Goal: Information Seeking & Learning: Learn about a topic

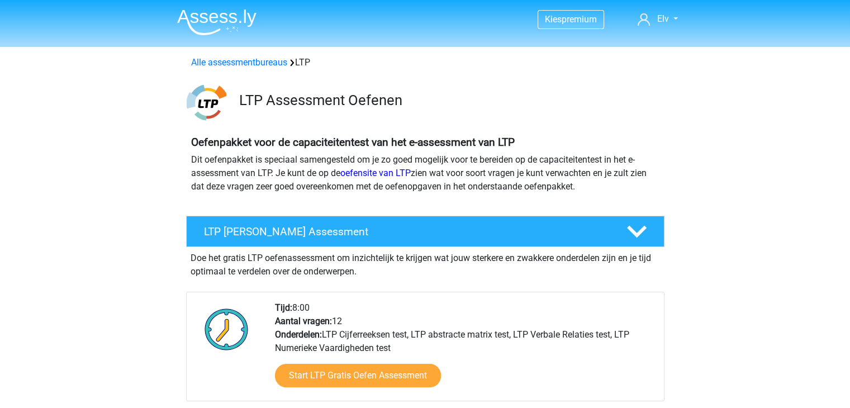
click at [242, 20] on img at bounding box center [216, 22] width 79 height 26
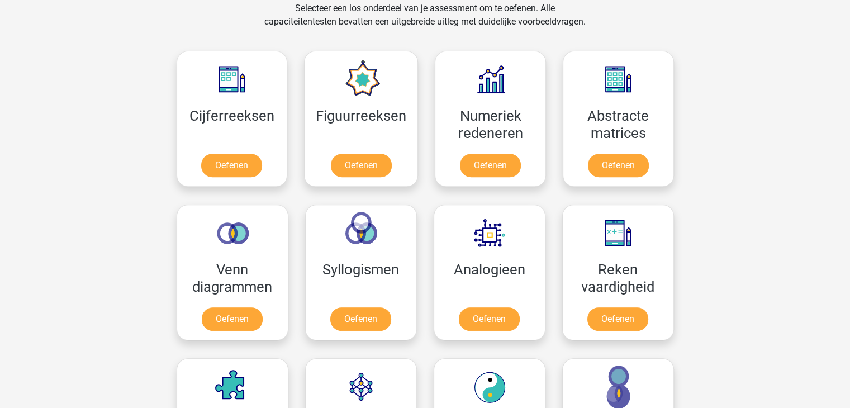
scroll to position [473, 0]
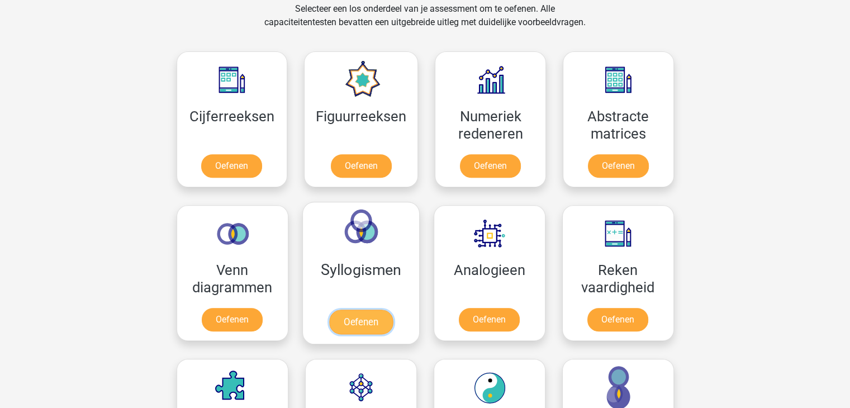
click at [355, 310] on link "Oefenen" at bounding box center [361, 322] width 64 height 25
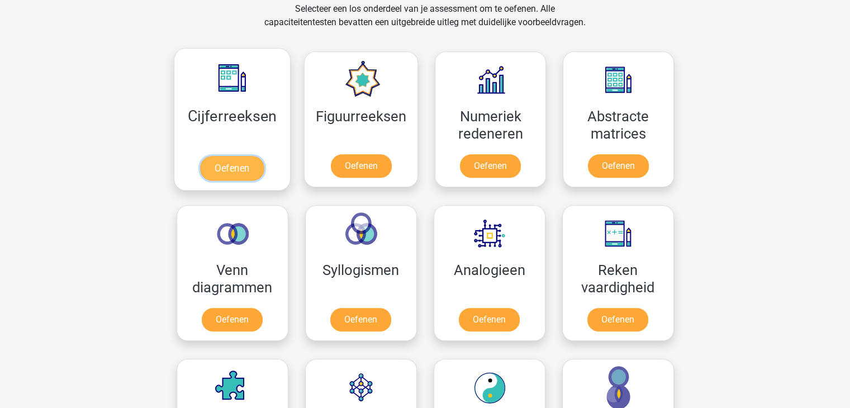
click at [200, 177] on link "Oefenen" at bounding box center [232, 168] width 64 height 25
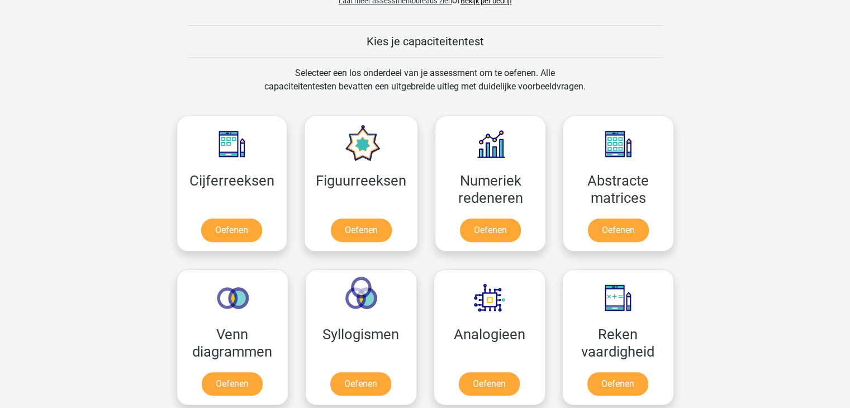
scroll to position [407, 0]
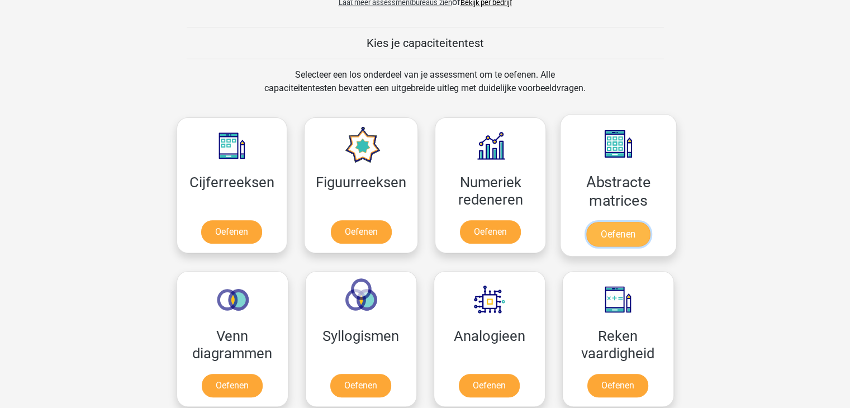
click at [592, 222] on link "Oefenen" at bounding box center [618, 234] width 64 height 25
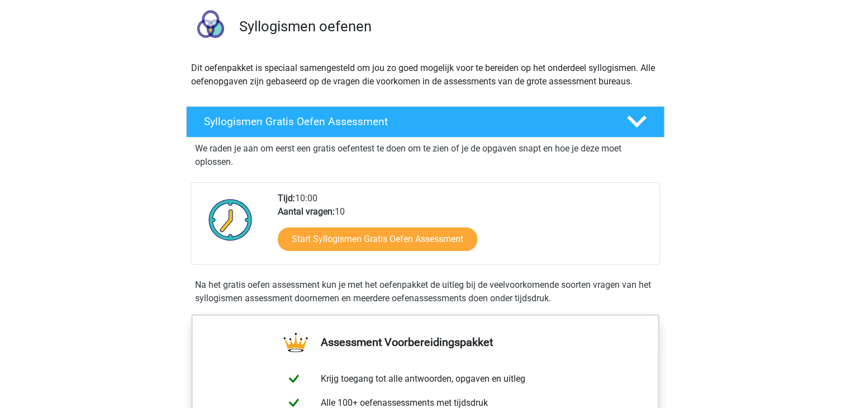
scroll to position [78, 0]
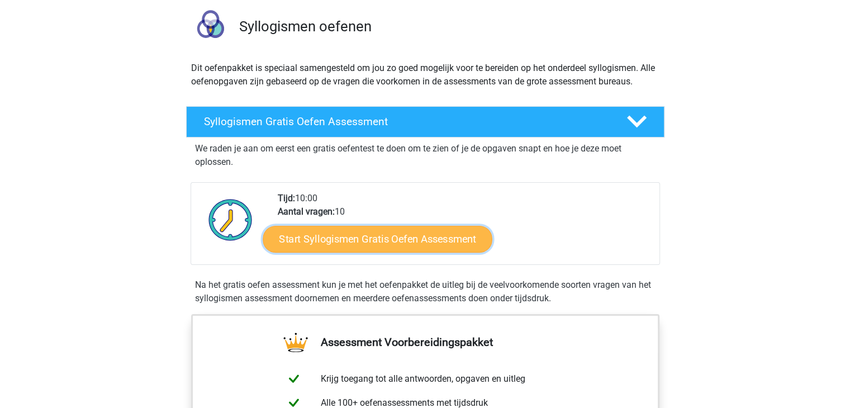
click at [394, 230] on link "Start Syllogismen Gratis Oefen Assessment" at bounding box center [378, 238] width 230 height 27
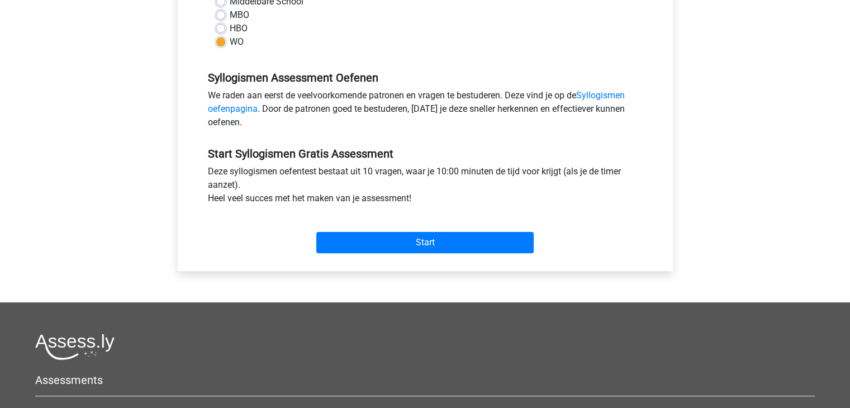
scroll to position [286, 0]
click at [394, 230] on div "Start" at bounding box center [424, 232] width 451 height 39
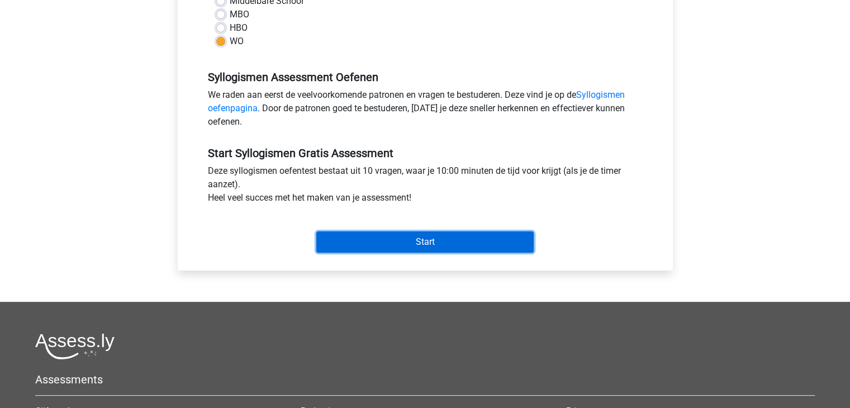
click at [385, 251] on input "Start" at bounding box center [424, 241] width 217 height 21
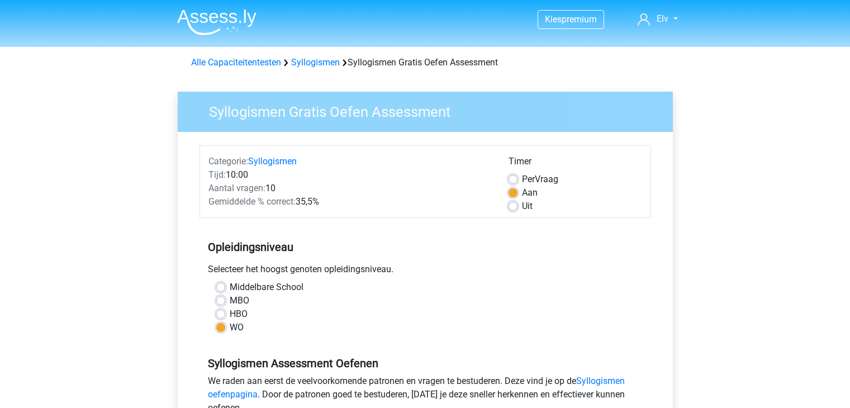
scroll to position [286, 0]
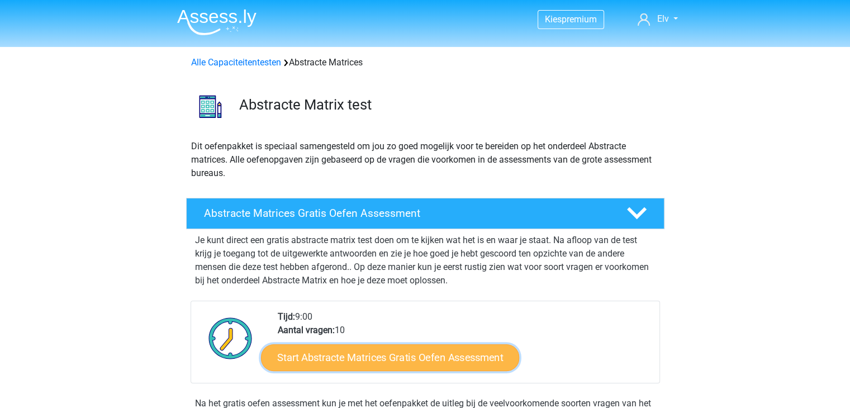
click at [342, 365] on link "Start Abstracte Matrices Gratis Oefen Assessment" at bounding box center [390, 357] width 258 height 27
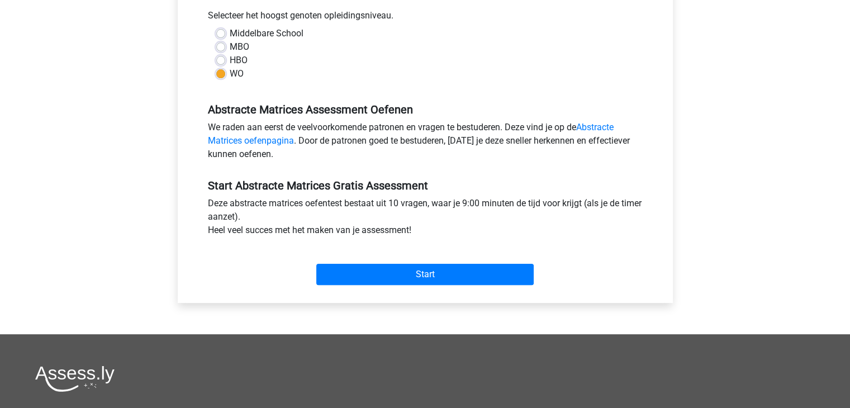
scroll to position [255, 0]
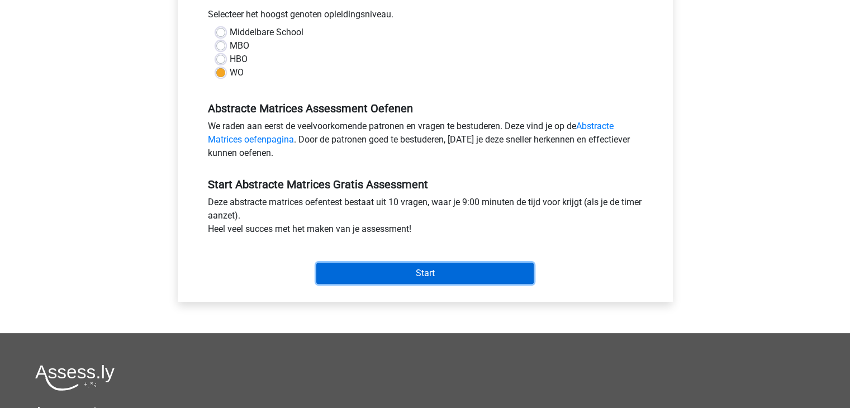
click at [408, 277] on input "Start" at bounding box center [424, 273] width 217 height 21
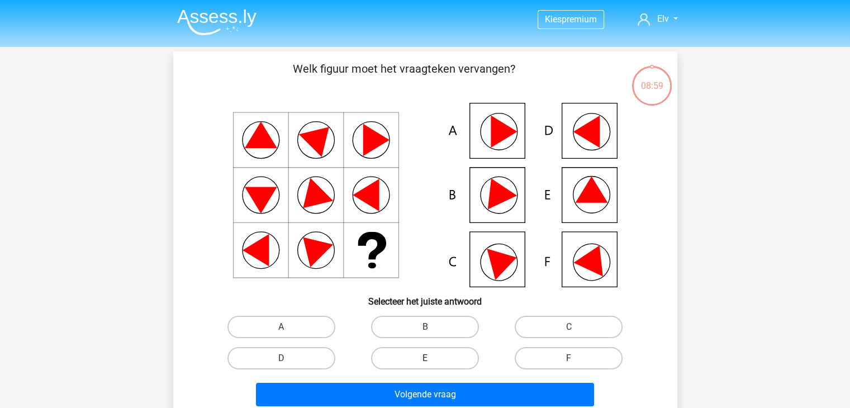
click at [431, 355] on label "E" at bounding box center [425, 358] width 108 height 22
click at [431, 358] on input "E" at bounding box center [428, 361] width 7 height 7
radio input "true"
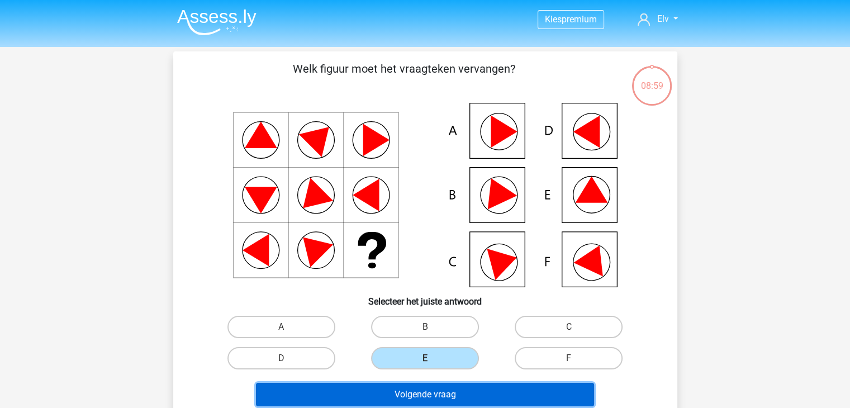
click at [430, 391] on button "Volgende vraag" at bounding box center [425, 394] width 338 height 23
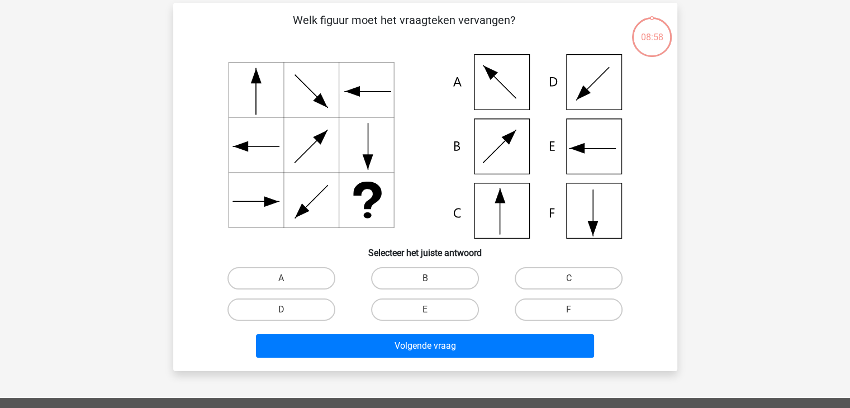
scroll to position [51, 0]
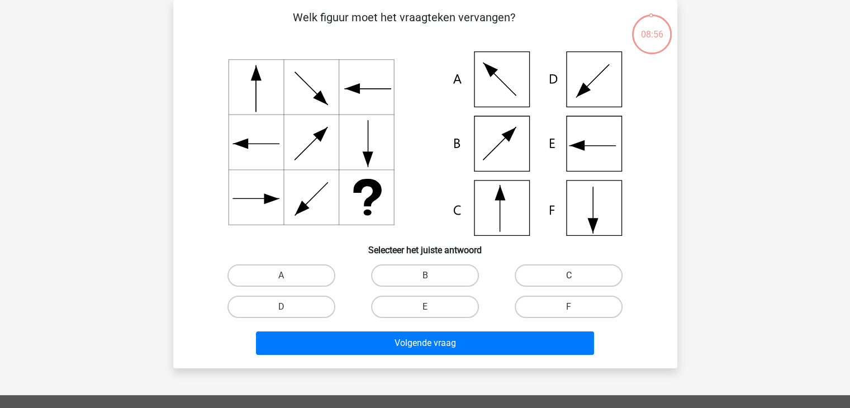
click at [551, 264] on label "C" at bounding box center [569, 275] width 108 height 22
click at [569, 275] on input "C" at bounding box center [572, 278] width 7 height 7
radio input "true"
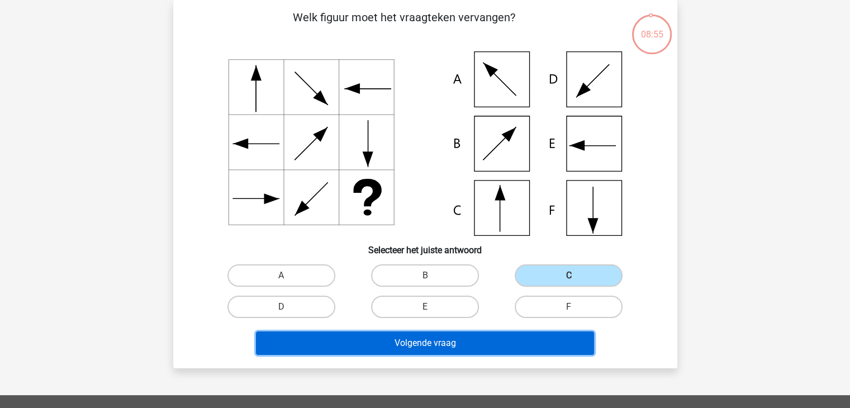
click at [511, 336] on button "Volgende vraag" at bounding box center [425, 342] width 338 height 23
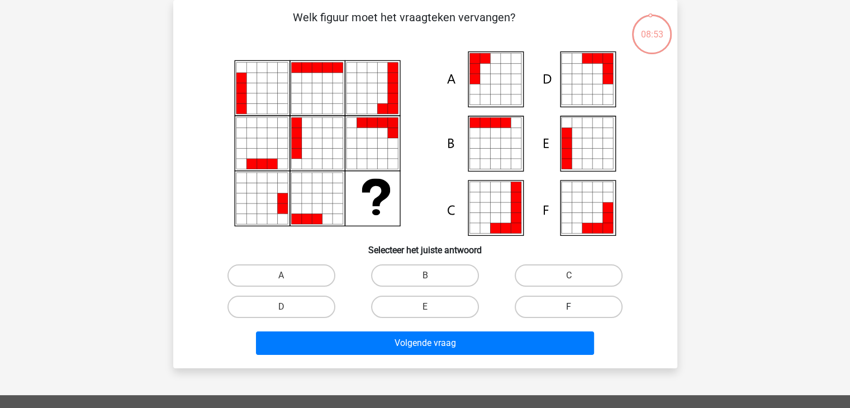
click at [529, 316] on label "F" at bounding box center [569, 307] width 108 height 22
click at [569, 314] on input "F" at bounding box center [572, 310] width 7 height 7
radio input "true"
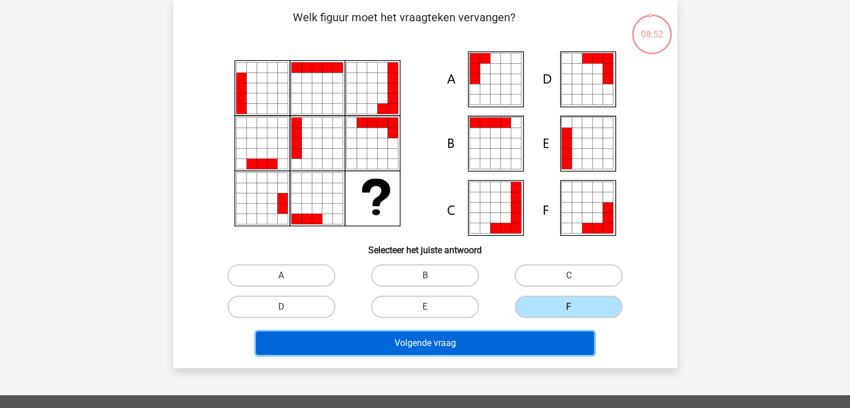
click at [509, 348] on button "Volgende vraag" at bounding box center [425, 342] width 338 height 23
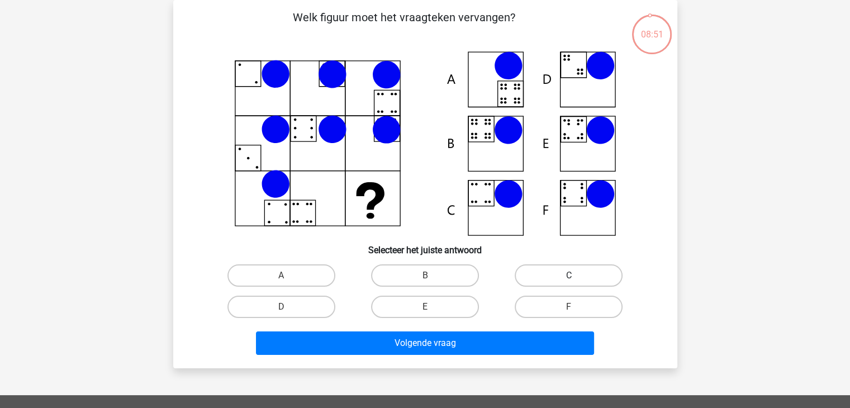
click at [583, 265] on label "C" at bounding box center [569, 275] width 108 height 22
click at [576, 275] on input "C" at bounding box center [572, 278] width 7 height 7
radio input "true"
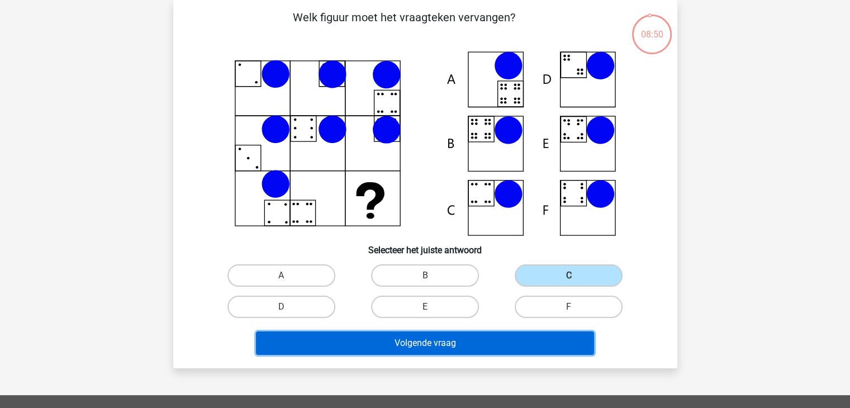
click at [543, 338] on button "Volgende vraag" at bounding box center [425, 342] width 338 height 23
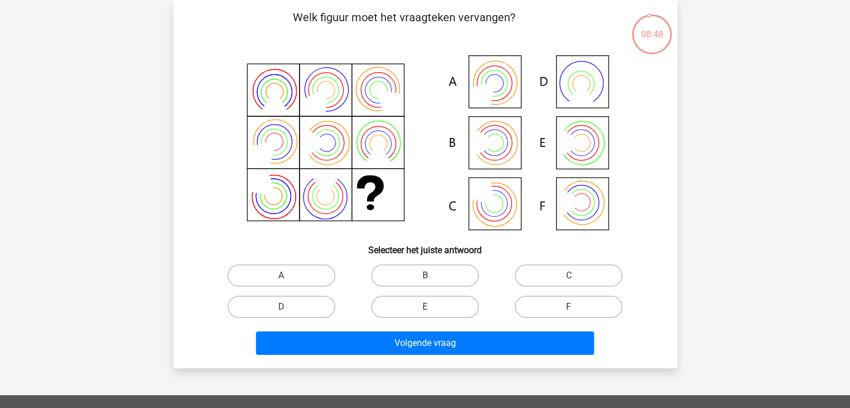
drag, startPoint x: 570, startPoint y: 318, endPoint x: 573, endPoint y: 312, distance: 6.5
click at [573, 312] on div "F" at bounding box center [569, 306] width 144 height 31
click at [573, 312] on input "F" at bounding box center [572, 310] width 7 height 7
radio input "true"
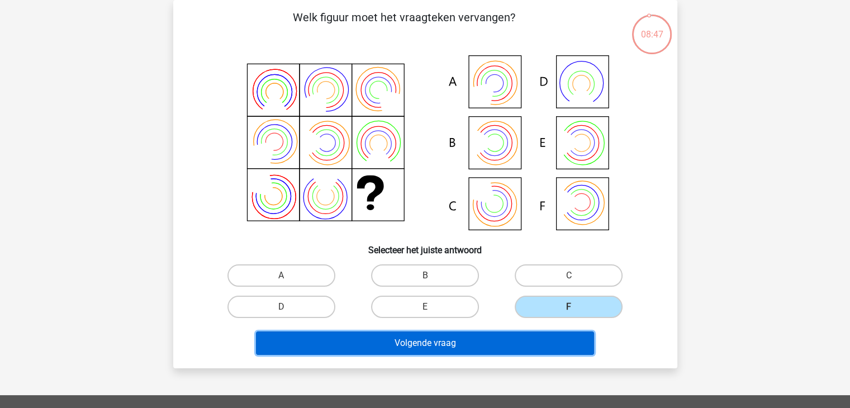
click at [555, 334] on button "Volgende vraag" at bounding box center [425, 342] width 338 height 23
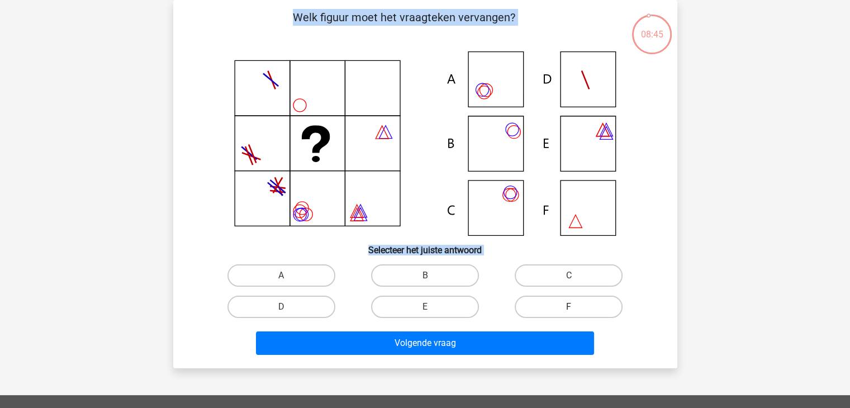
click at [578, 307] on label "F" at bounding box center [569, 307] width 108 height 22
click at [576, 307] on input "F" at bounding box center [572, 310] width 7 height 7
radio input "true"
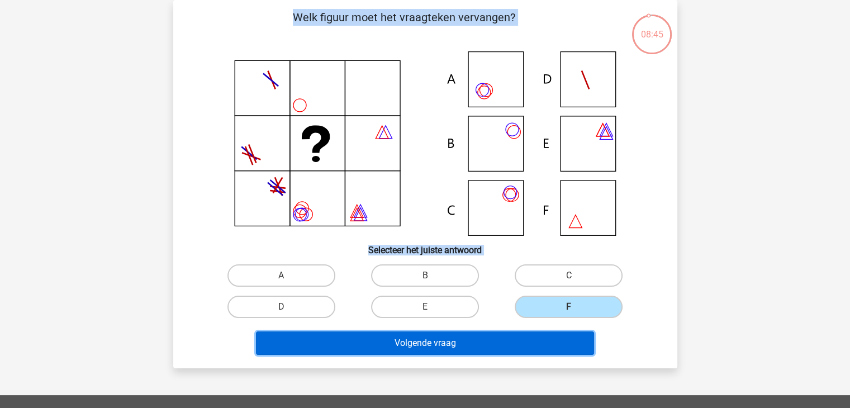
click at [558, 331] on button "Volgende vraag" at bounding box center [425, 342] width 338 height 23
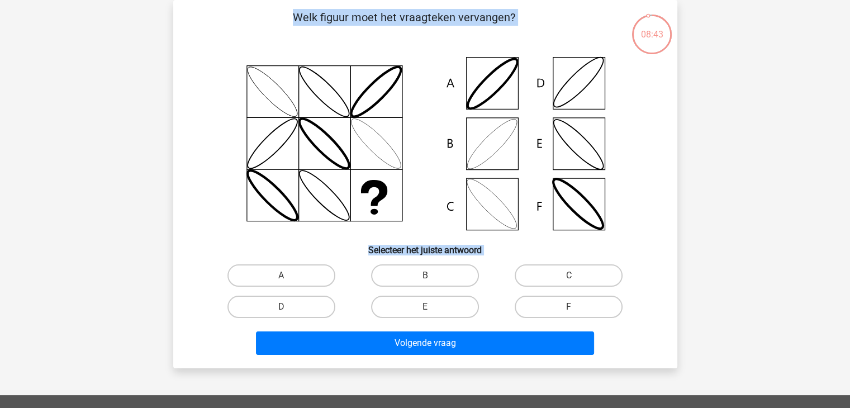
click at [570, 278] on input "C" at bounding box center [572, 278] width 7 height 7
radio input "true"
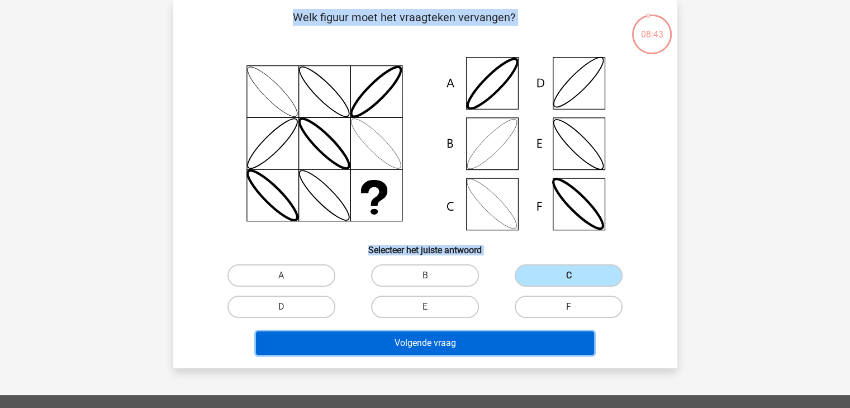
click at [525, 348] on button "Volgende vraag" at bounding box center [425, 342] width 338 height 23
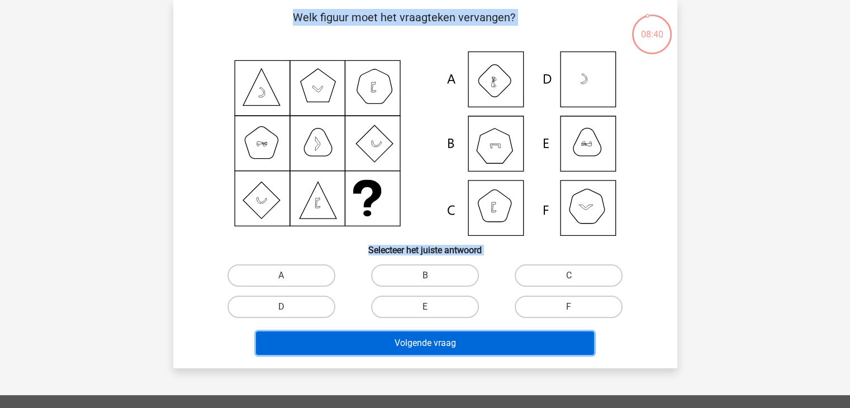
click at [522, 342] on button "Volgende vraag" at bounding box center [425, 342] width 338 height 23
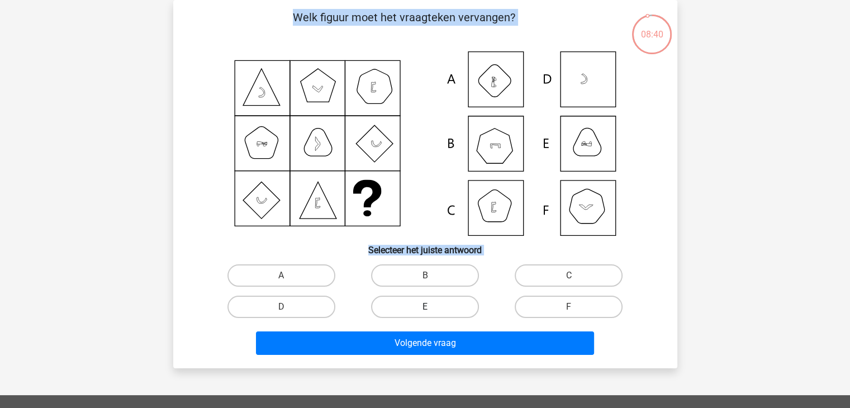
click at [465, 311] on label "E" at bounding box center [425, 307] width 108 height 22
click at [432, 311] on input "E" at bounding box center [428, 310] width 7 height 7
radio input "true"
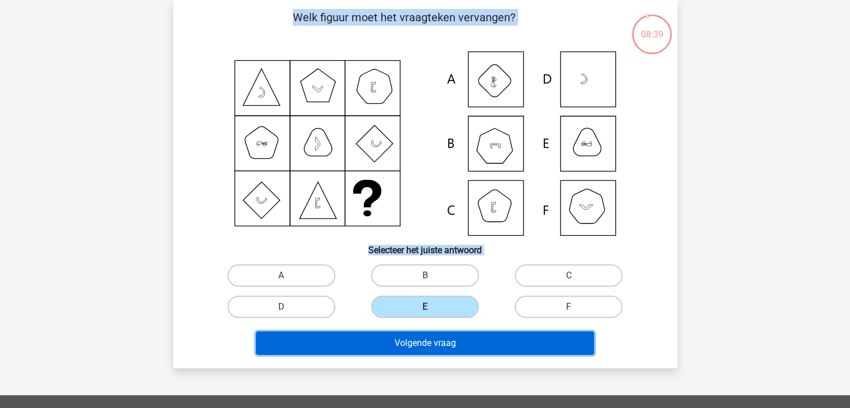
click at [448, 345] on button "Volgende vraag" at bounding box center [425, 342] width 338 height 23
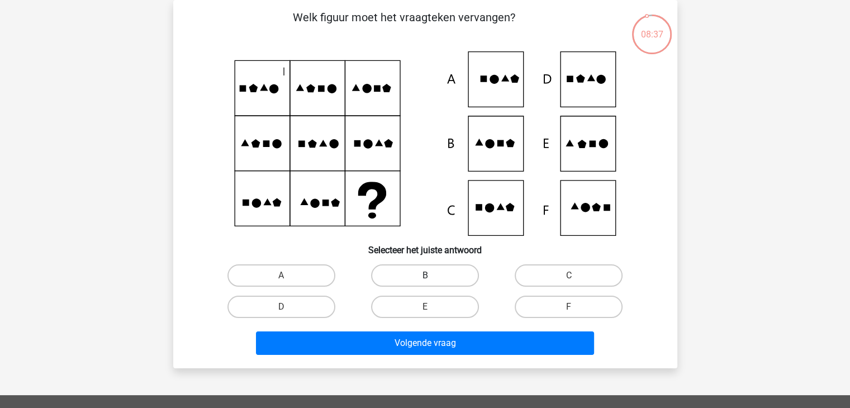
click at [427, 286] on div "A B C D E" at bounding box center [425, 291] width 431 height 63
click at [427, 286] on label "B" at bounding box center [425, 275] width 108 height 22
click at [427, 283] on input "B" at bounding box center [428, 278] width 7 height 7
radio input "true"
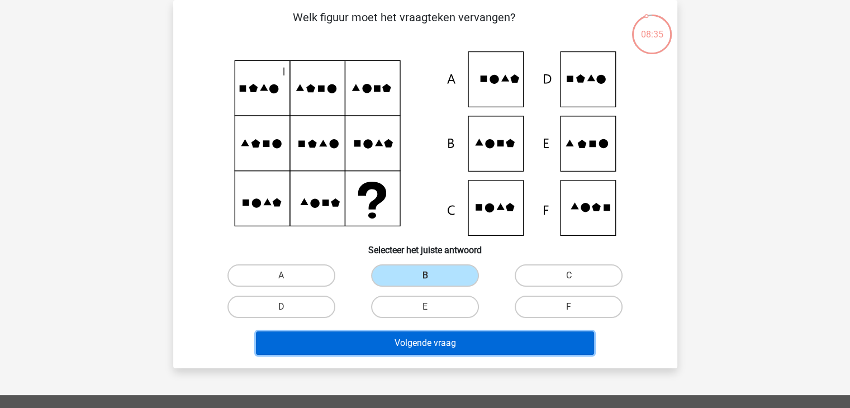
click at [401, 334] on button "Volgende vraag" at bounding box center [425, 342] width 338 height 23
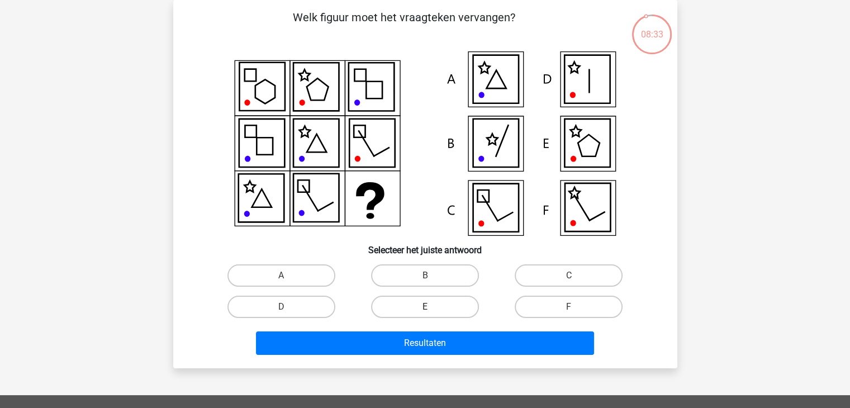
click at [410, 313] on label "E" at bounding box center [425, 307] width 108 height 22
click at [425, 313] on input "E" at bounding box center [428, 310] width 7 height 7
radio input "true"
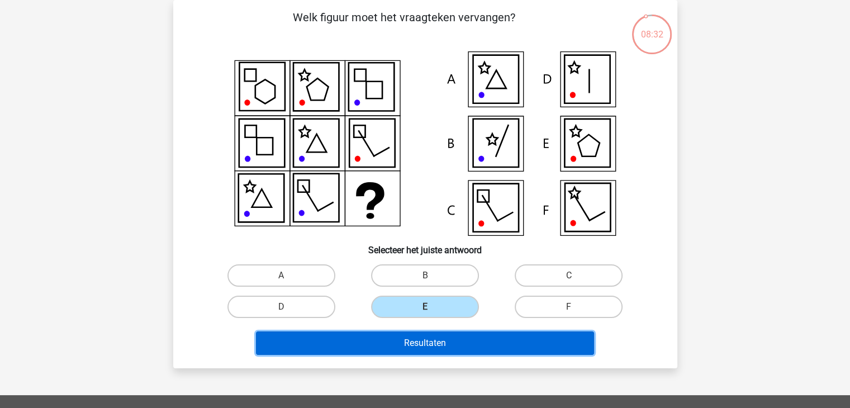
click at [401, 339] on button "Resultaten" at bounding box center [425, 342] width 338 height 23
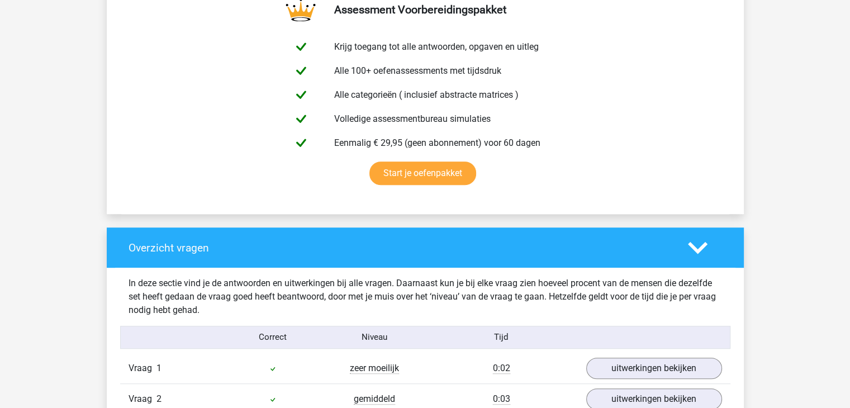
scroll to position [610, 0]
